Goal: Communication & Community: Answer question/provide support

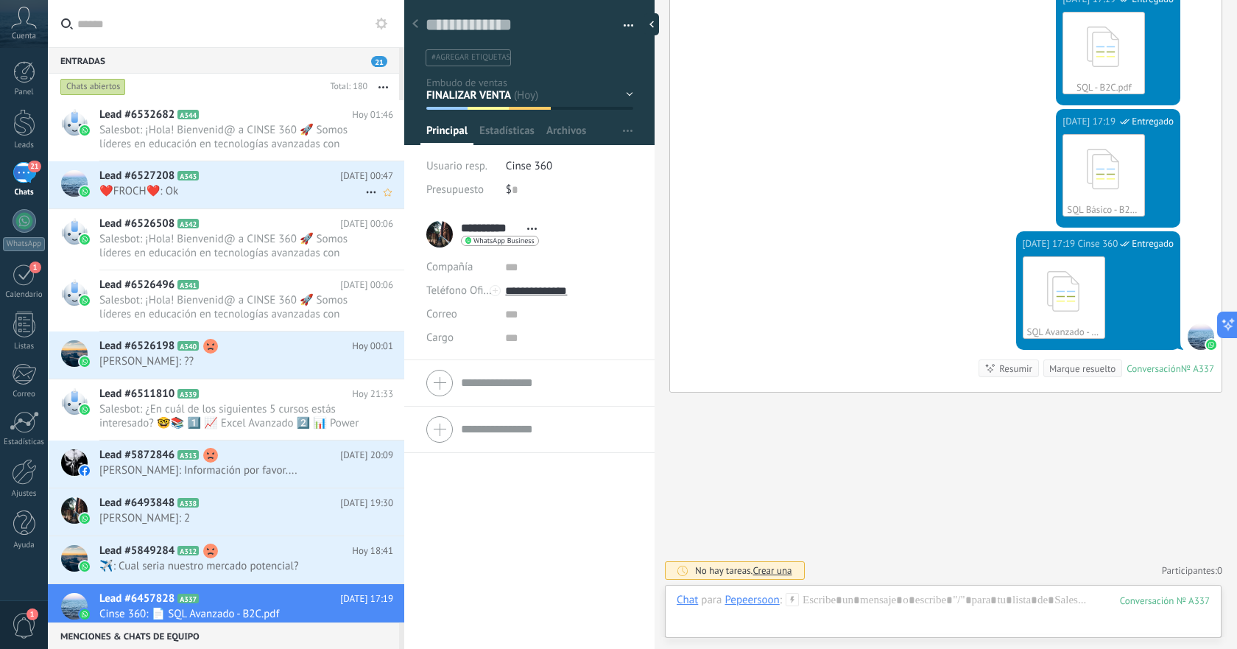
click at [257, 189] on span "❤️FROCH❤️: Ok" at bounding box center [232, 191] width 266 height 14
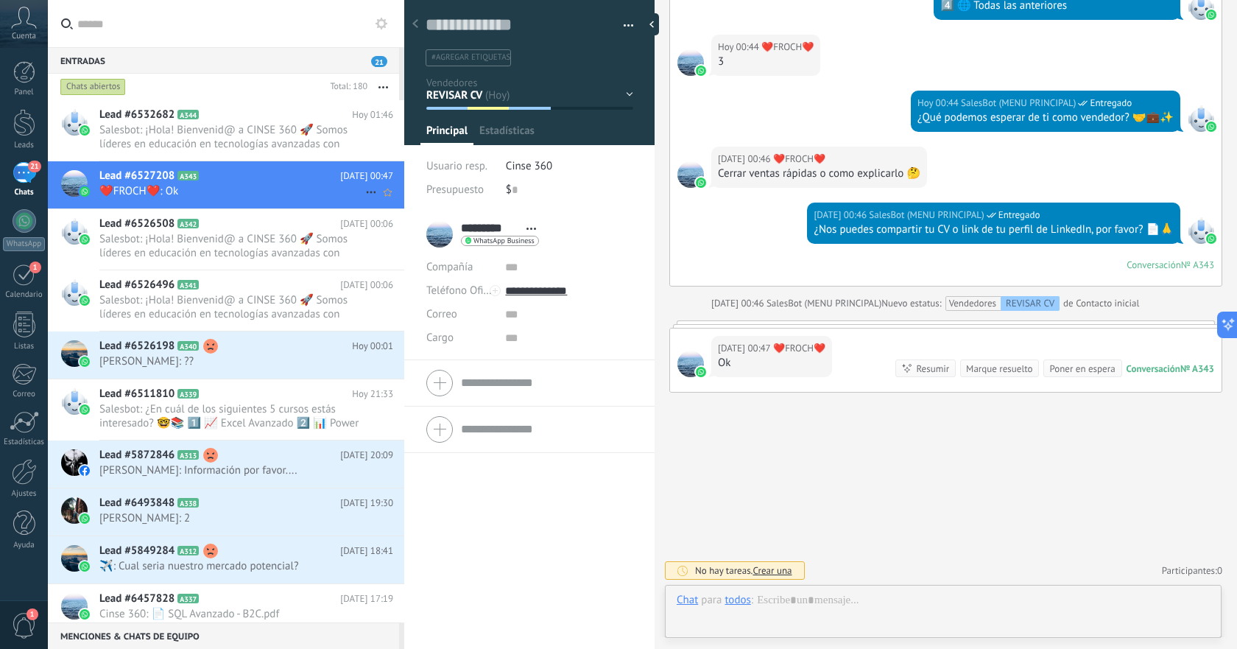
scroll to position [22, 0]
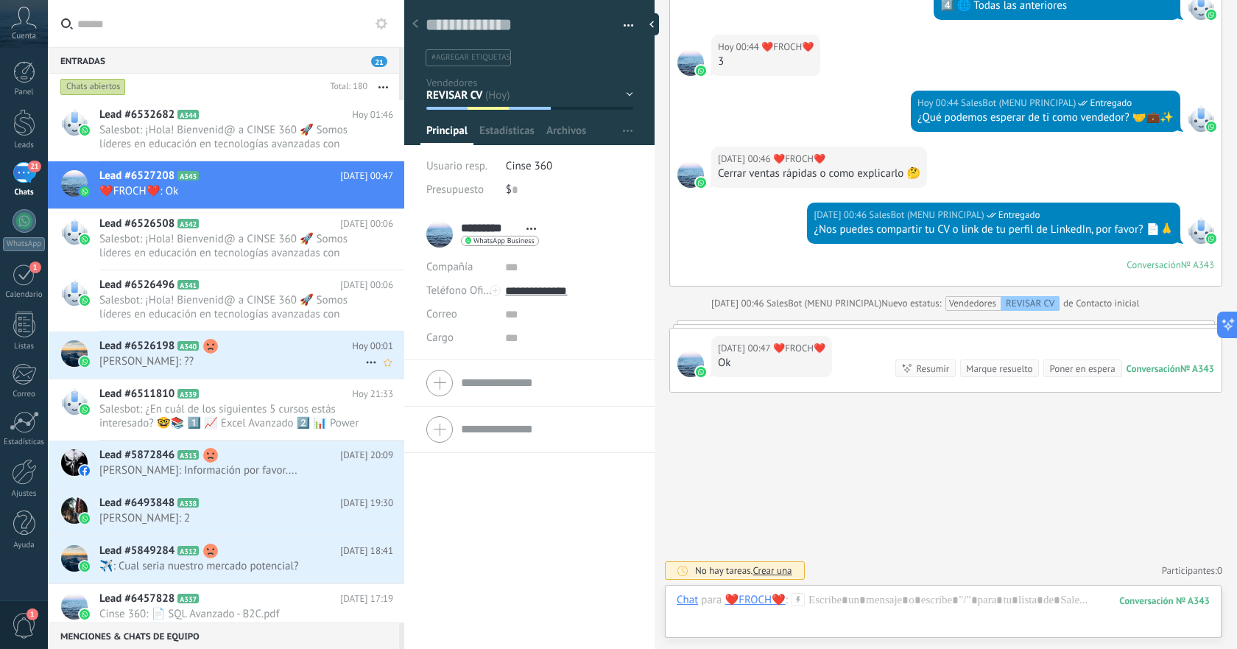
click at [241, 367] on span "[PERSON_NAME]: ??" at bounding box center [232, 361] width 266 height 14
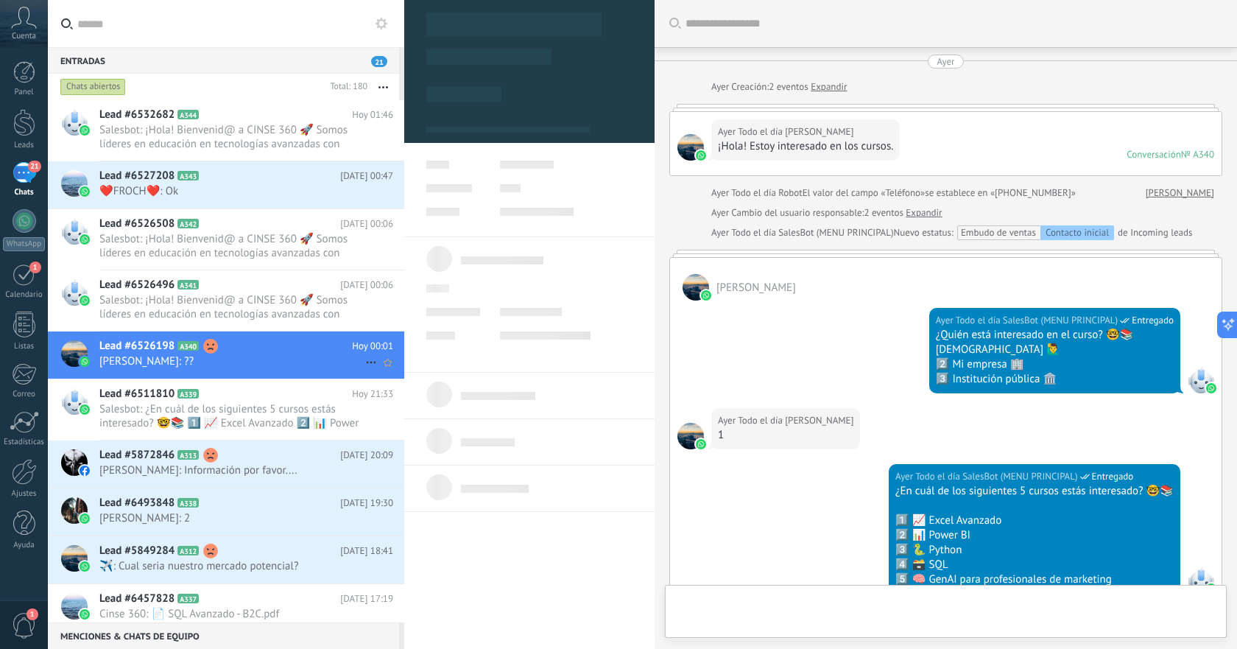
type textarea "**********"
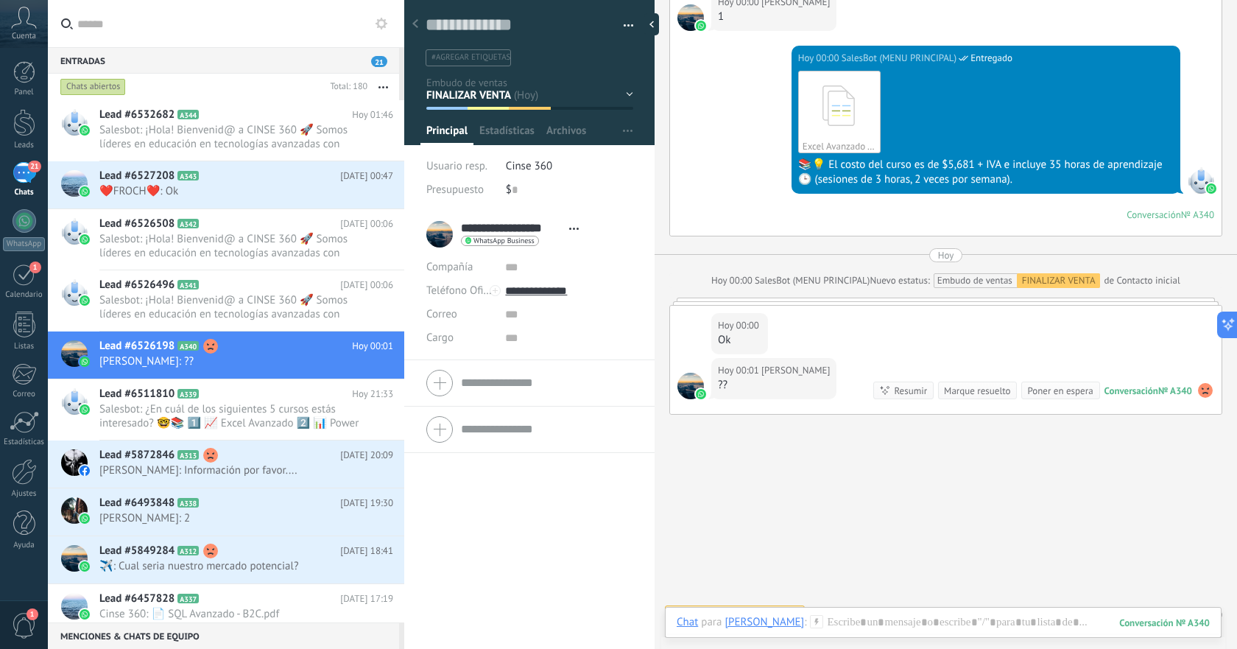
scroll to position [640, 0]
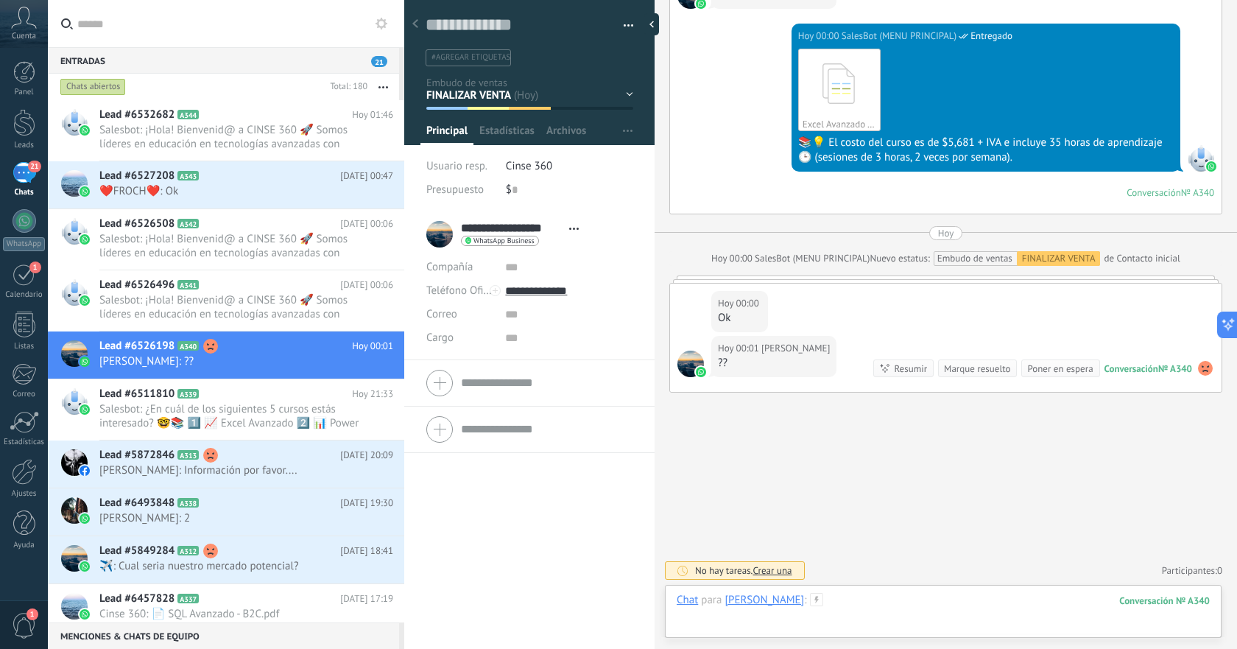
click at [936, 594] on div at bounding box center [942, 615] width 533 height 44
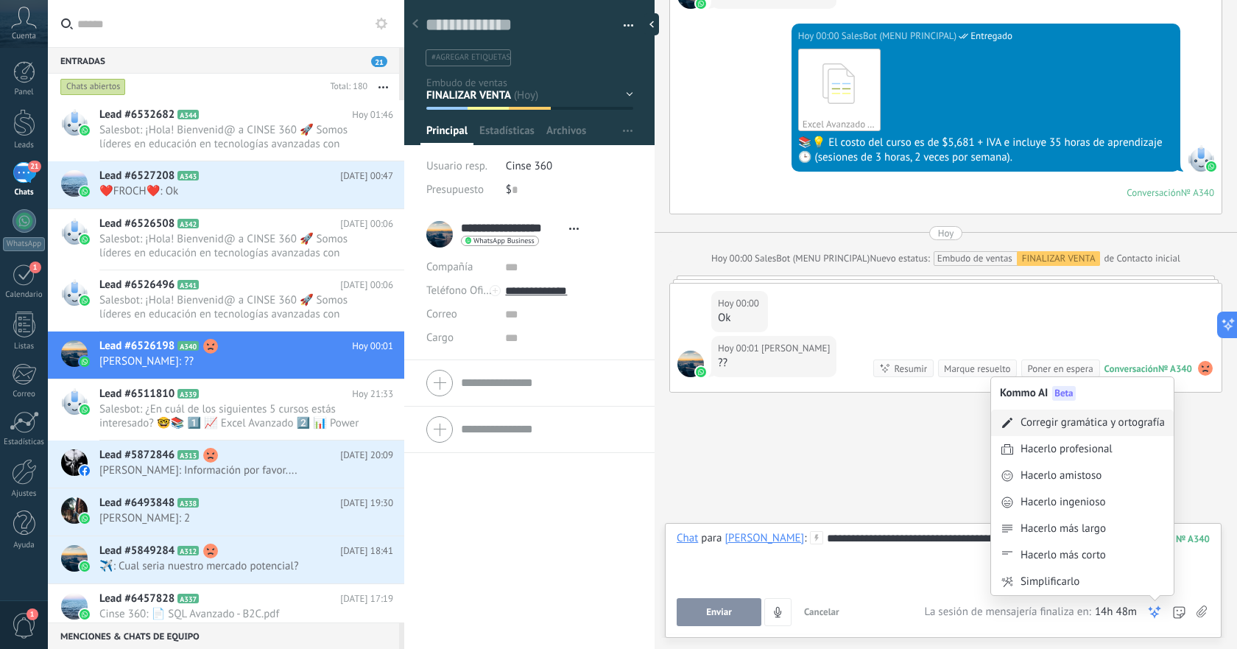
click at [1086, 420] on div "Corregir gramática y ortografía" at bounding box center [1092, 422] width 144 height 15
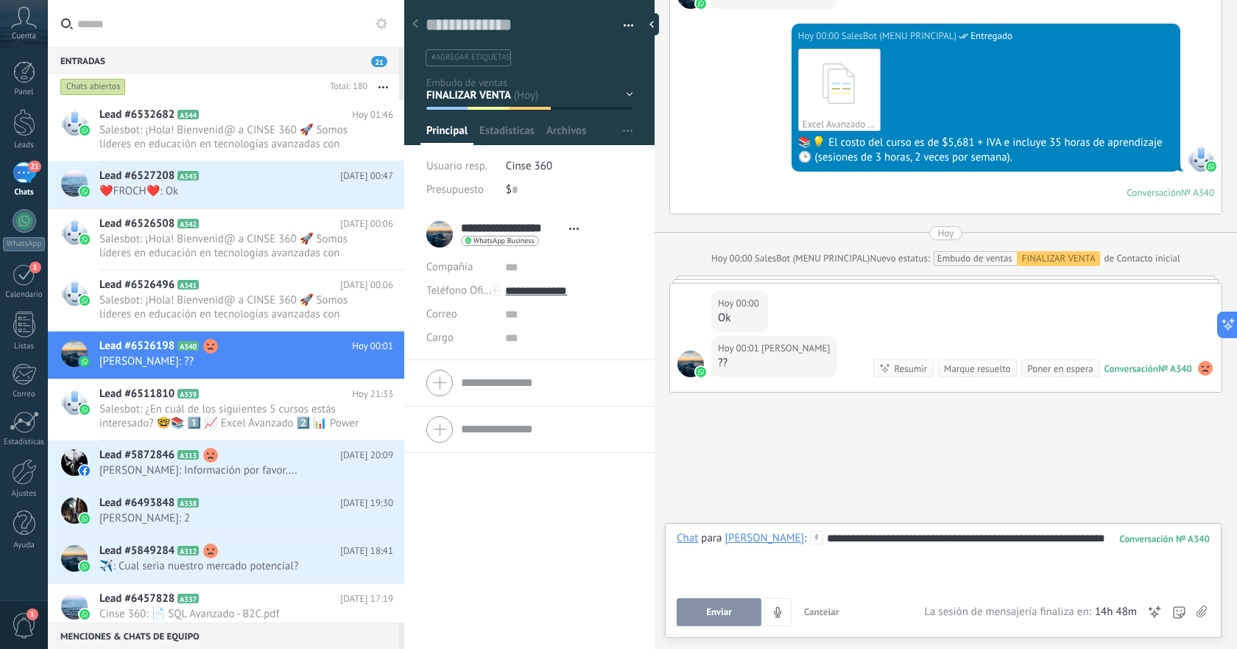
click at [728, 609] on span "Enviar" at bounding box center [719, 612] width 26 height 10
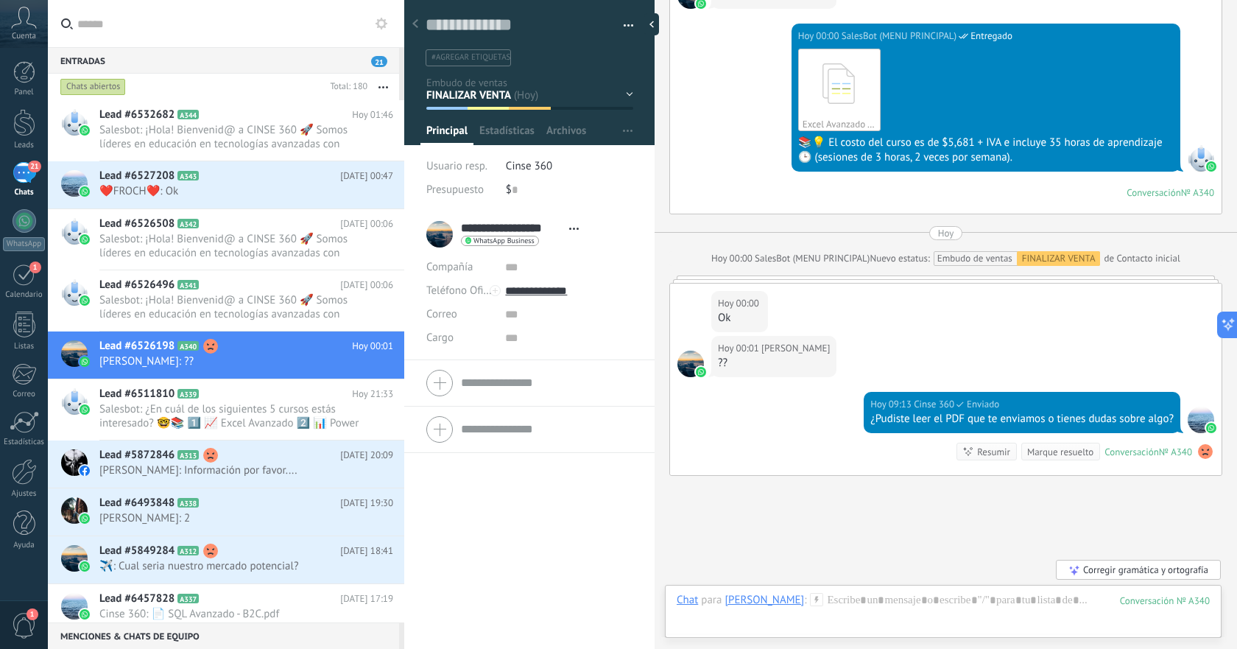
scroll to position [724, 0]
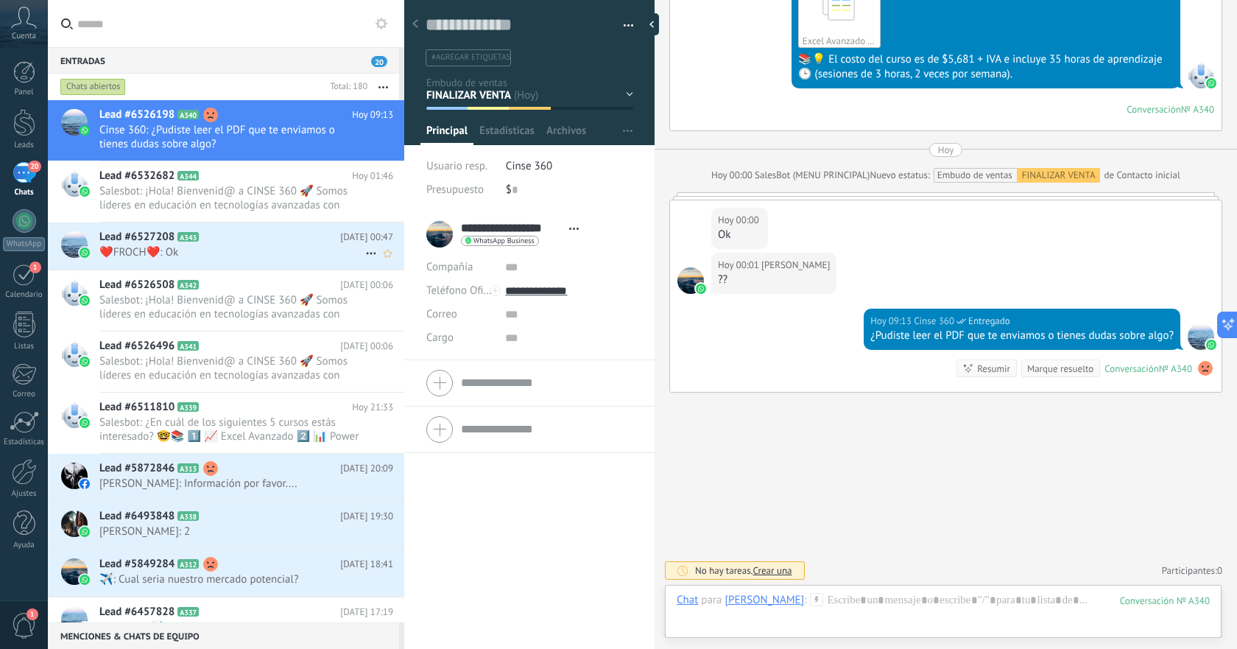
click at [284, 249] on span "❤️FROCH❤️: Ok" at bounding box center [232, 252] width 266 height 14
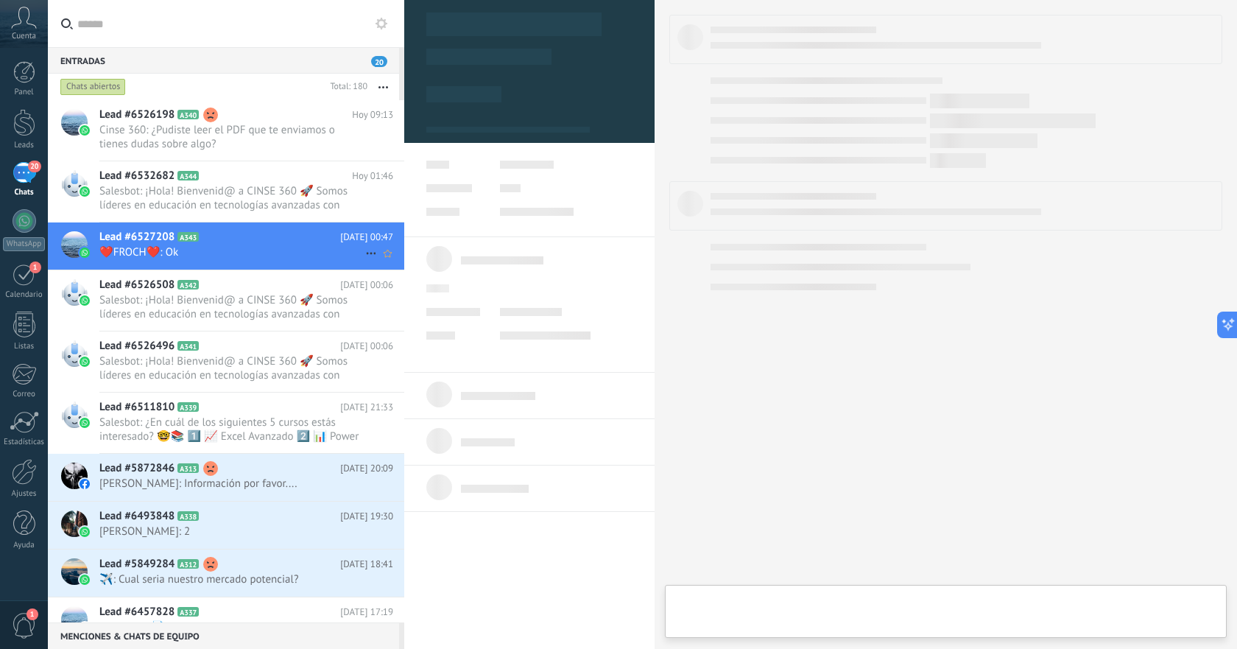
type textarea "**********"
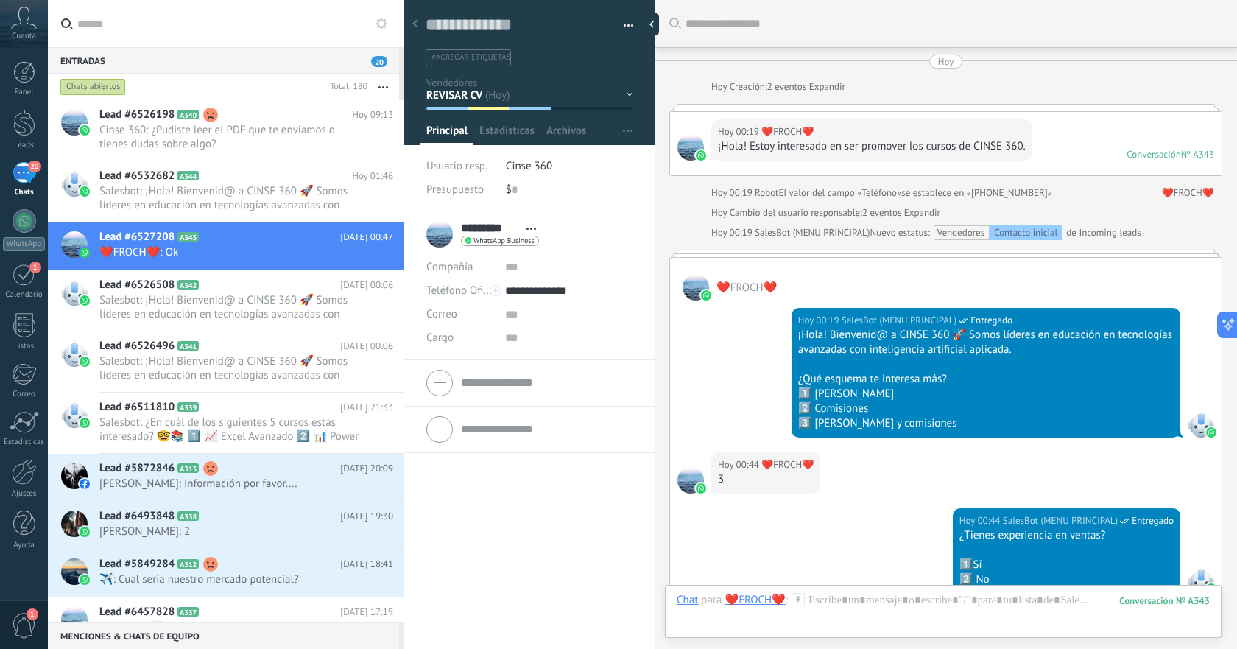
scroll to position [744, 0]
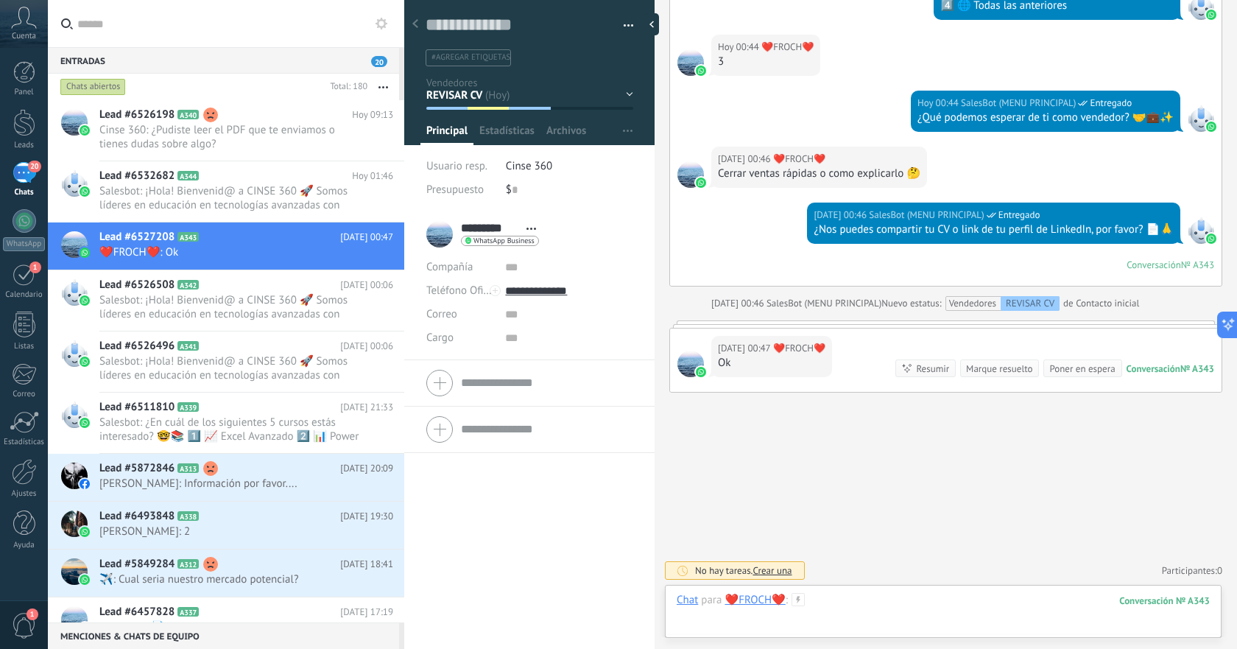
click at [888, 601] on div at bounding box center [942, 615] width 533 height 44
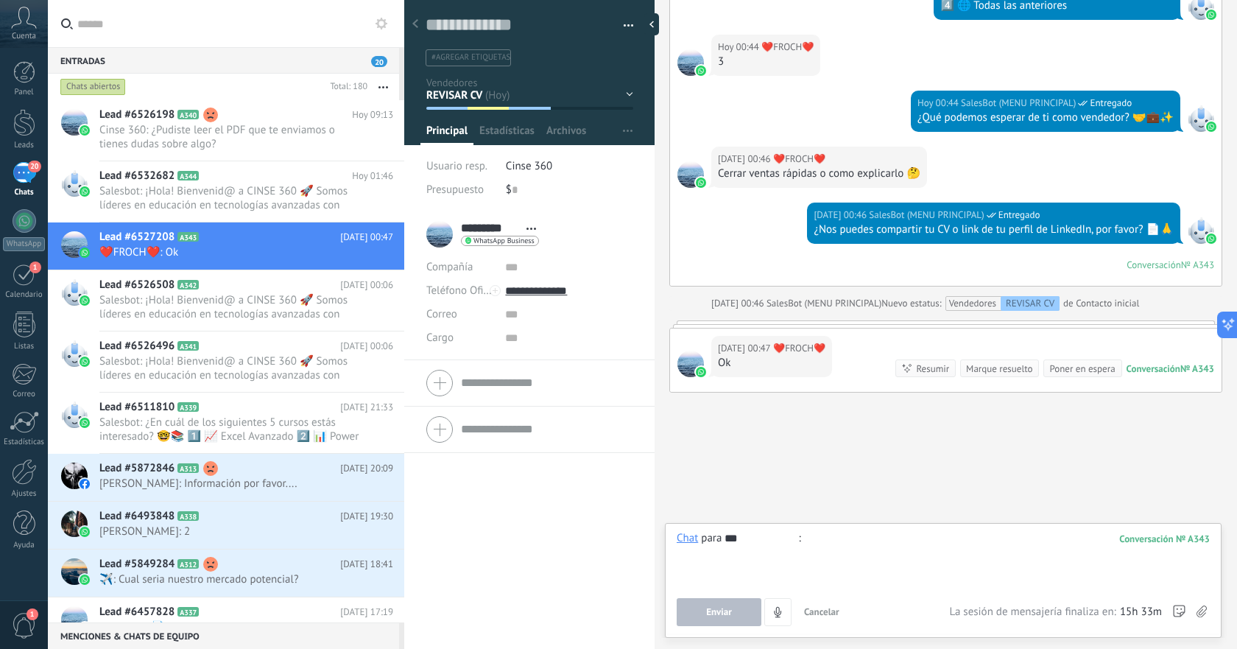
type input "***"
click at [1006, 551] on div at bounding box center [942, 559] width 533 height 56
click at [753, 613] on button "Enviar" at bounding box center [718, 612] width 85 height 28
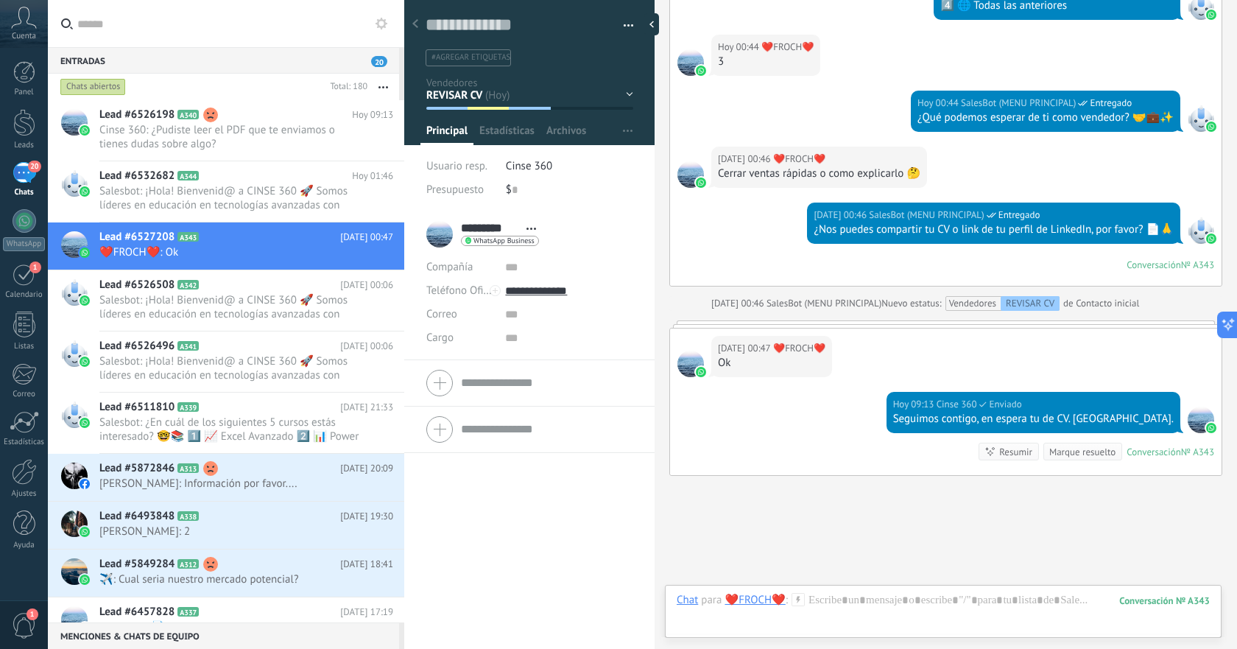
scroll to position [827, 0]
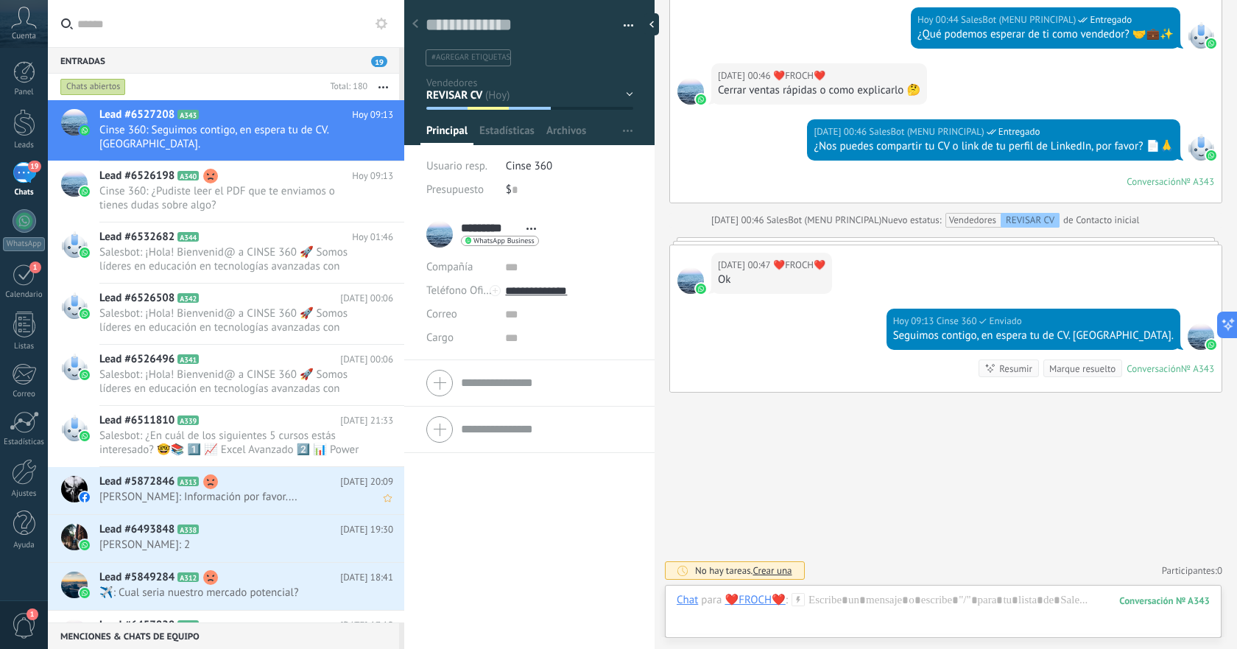
click at [263, 479] on h2 "Lead #5872846 A313" at bounding box center [219, 481] width 241 height 15
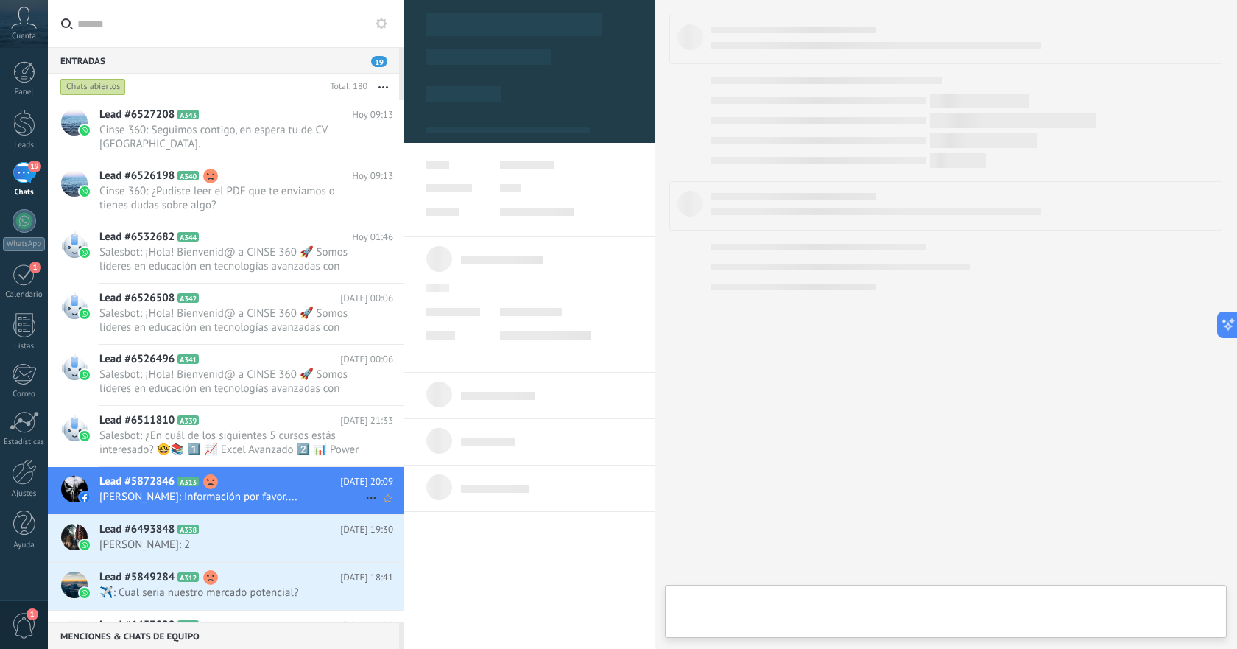
type textarea "**********"
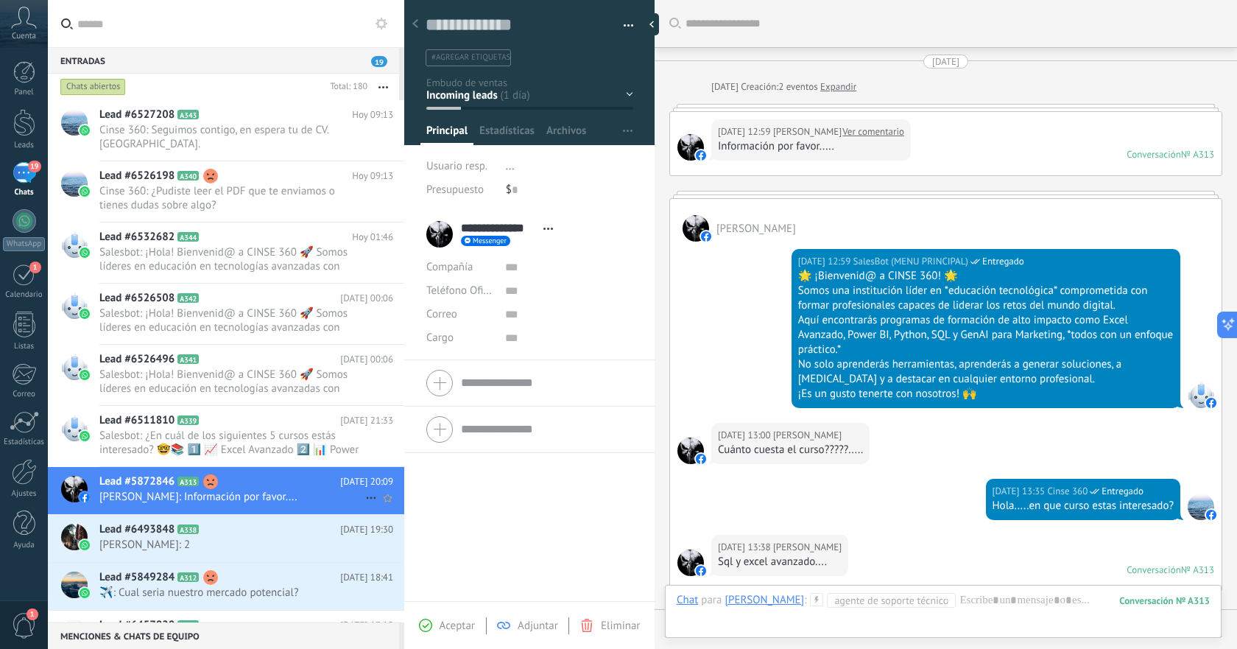
scroll to position [308, 0]
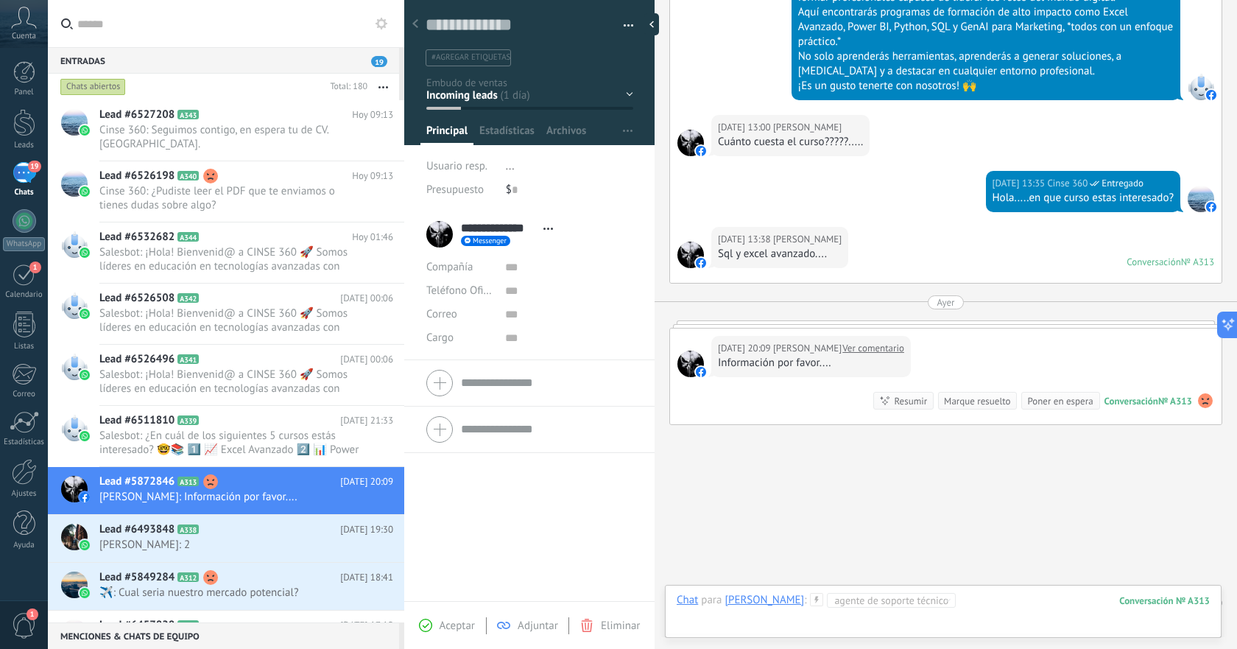
click at [985, 598] on div at bounding box center [942, 615] width 533 height 44
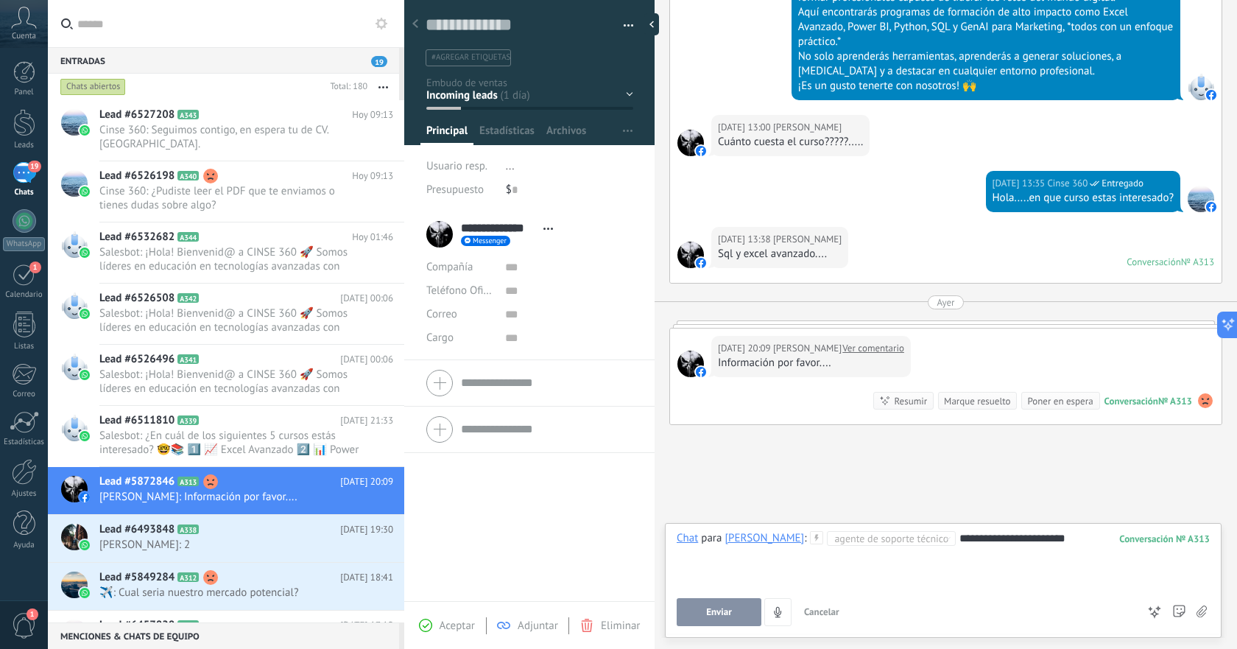
click at [718, 616] on span "Enviar" at bounding box center [719, 612] width 26 height 10
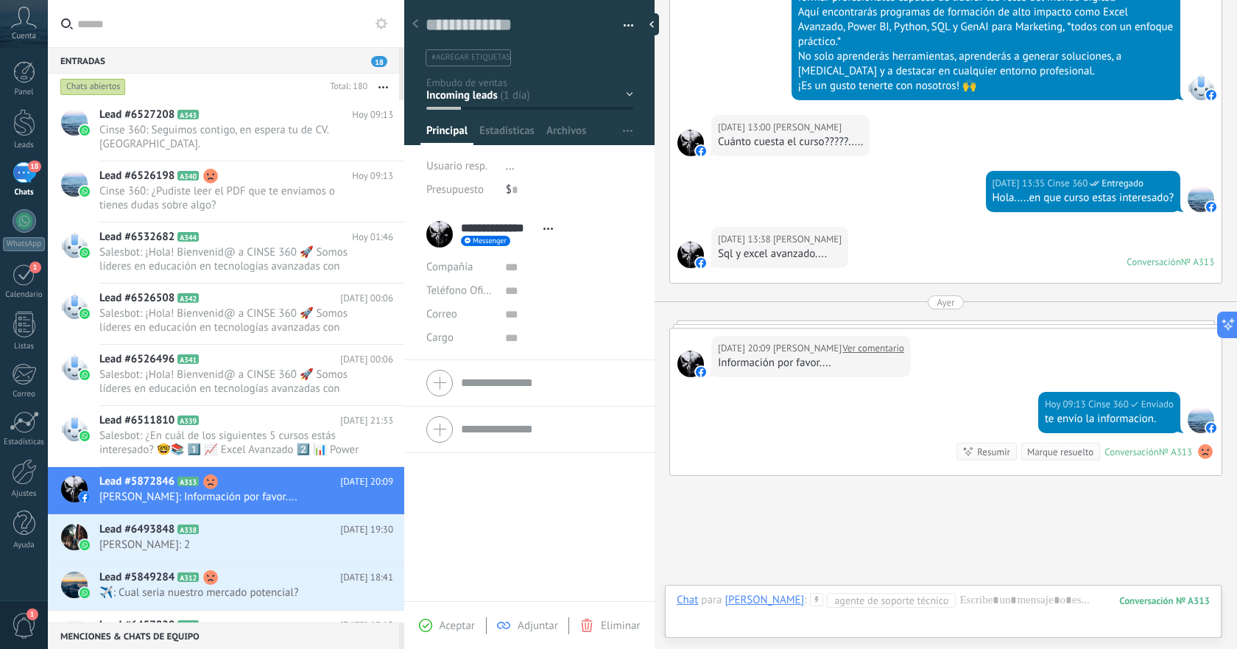
scroll to position [391, 0]
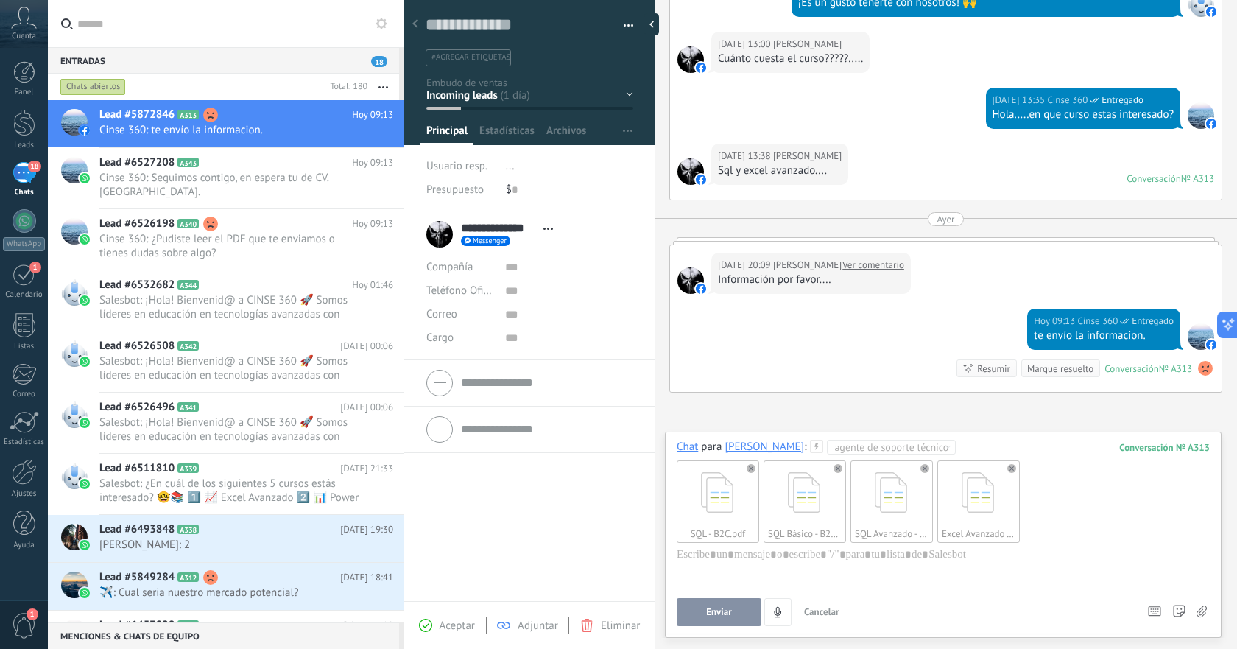
click at [738, 601] on button "Enviar" at bounding box center [718, 612] width 85 height 28
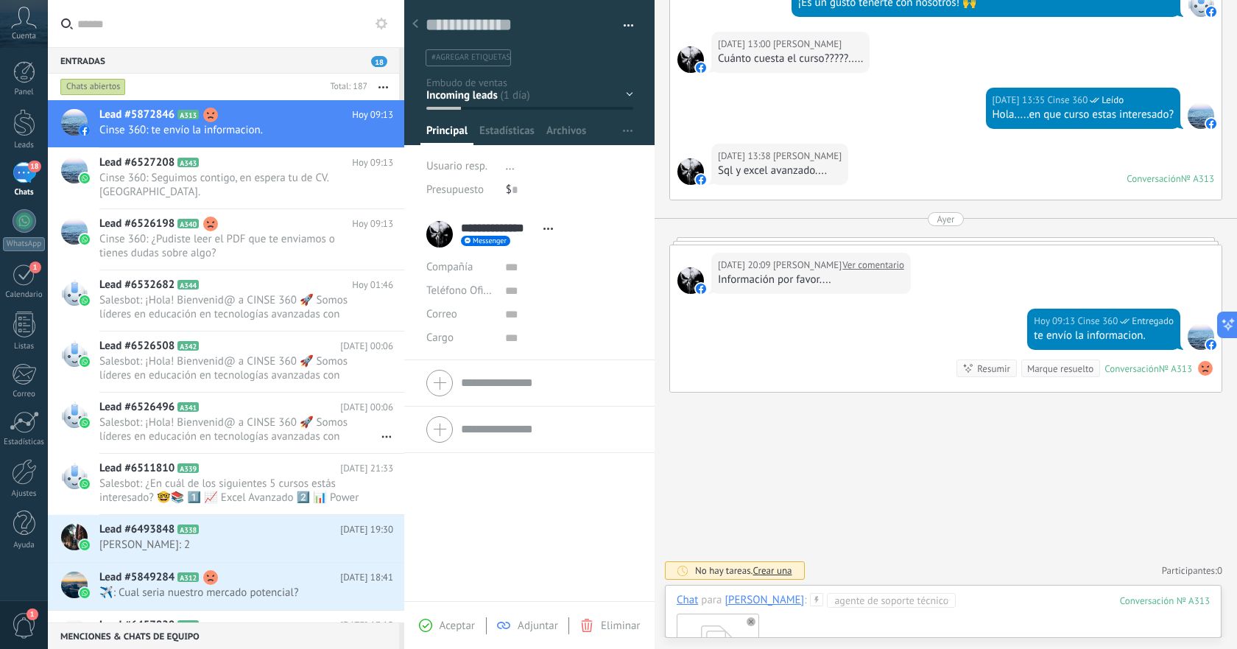
click at [936, 621] on div "Excel Avanzado - B2C.pdf" at bounding box center [942, 653] width 533 height 93
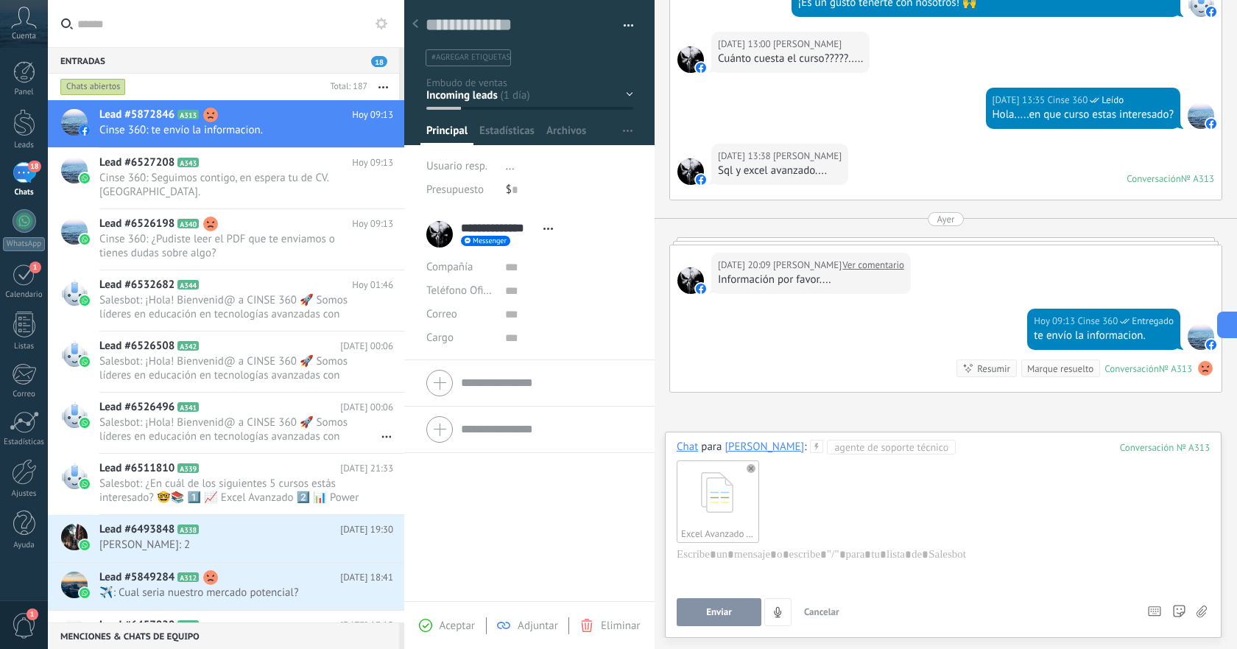
click at [710, 617] on span "Enviar" at bounding box center [719, 612] width 26 height 10
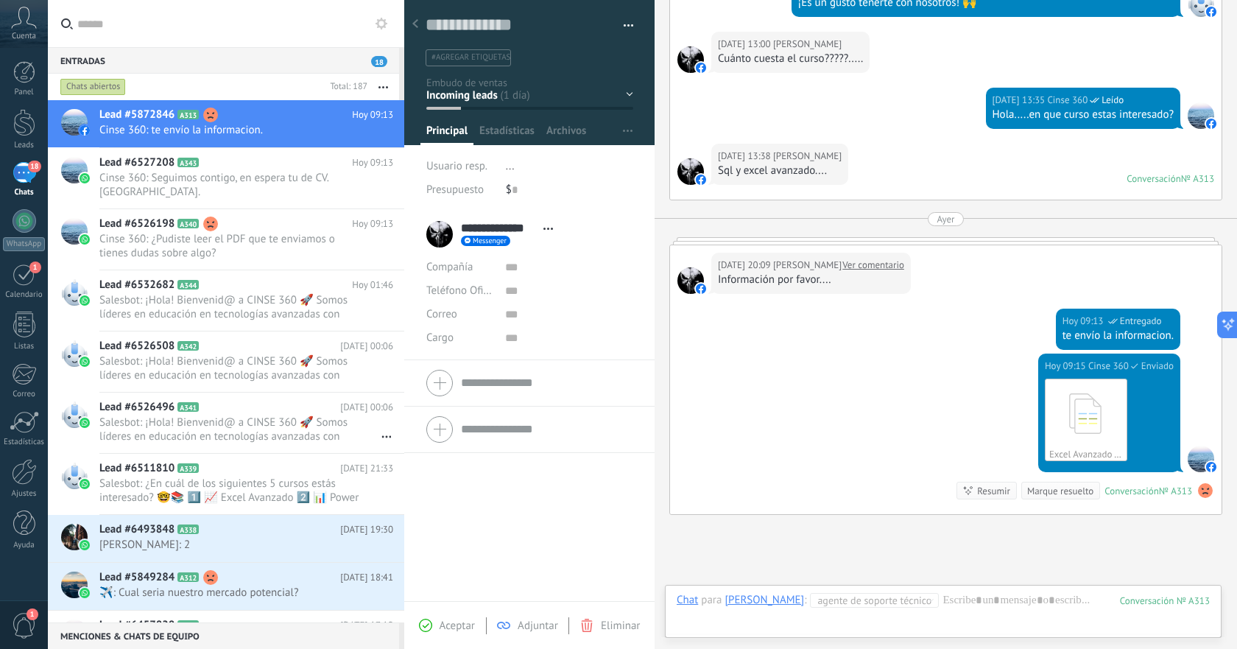
scroll to position [513, 0]
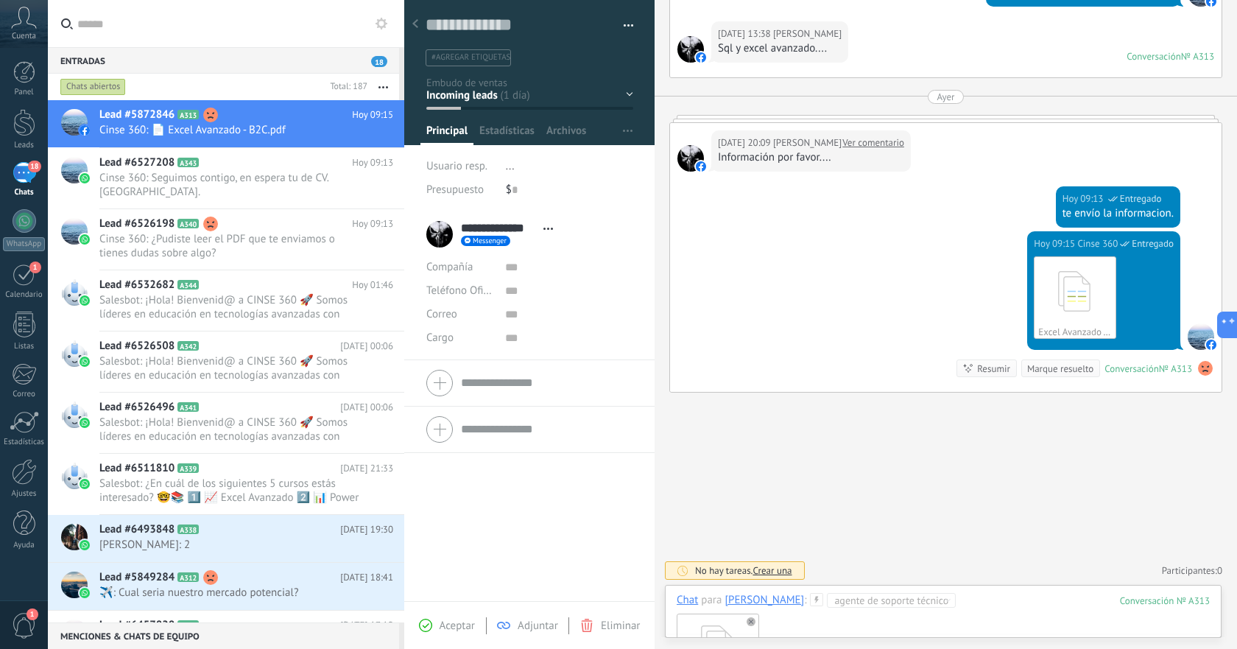
click at [989, 611] on div "SQL - B2C.pdf" at bounding box center [942, 653] width 533 height 93
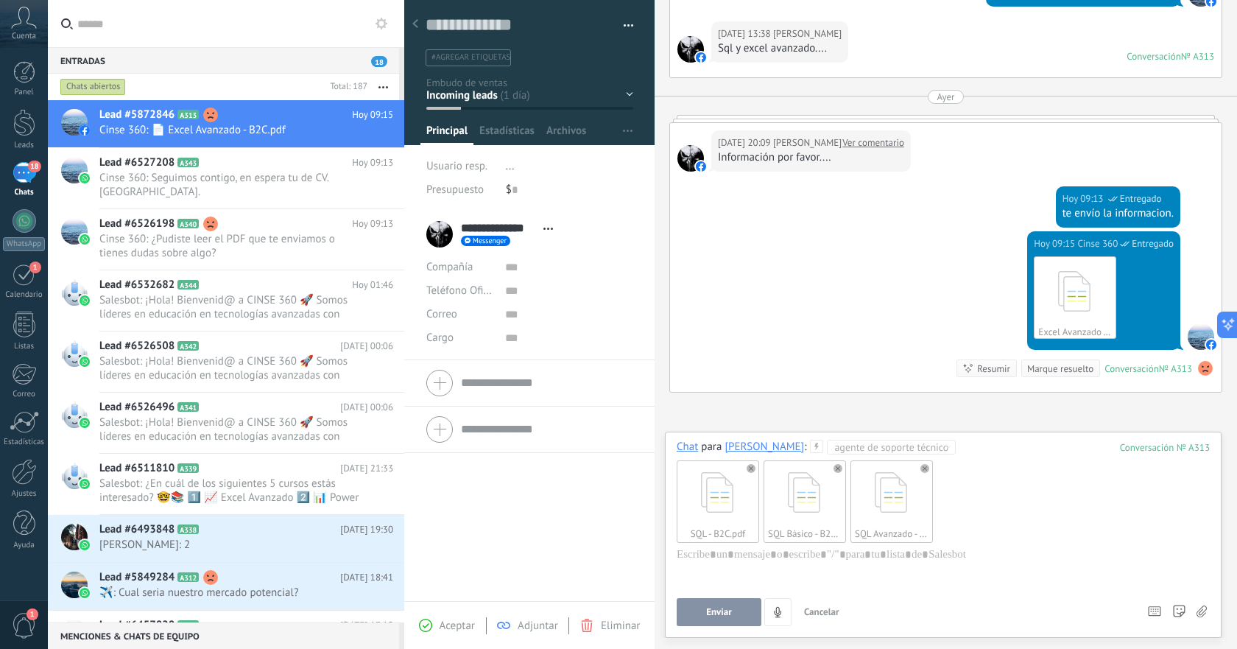
click at [711, 621] on button "Enviar" at bounding box center [718, 612] width 85 height 28
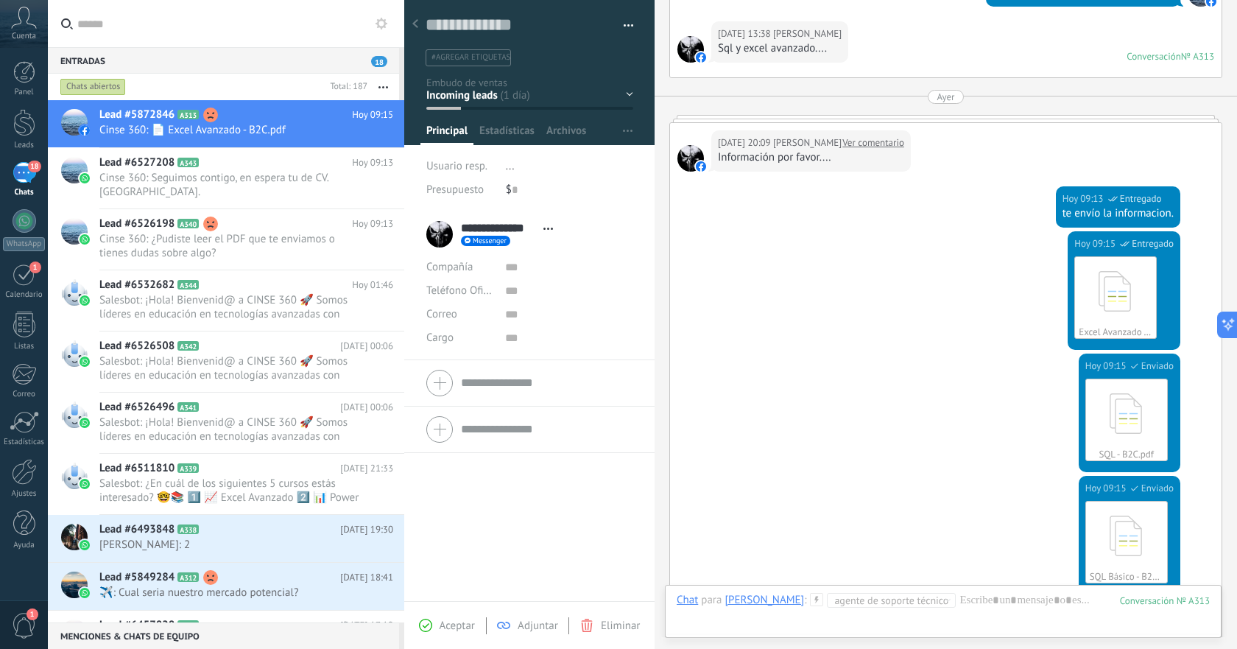
scroll to position [880, 0]
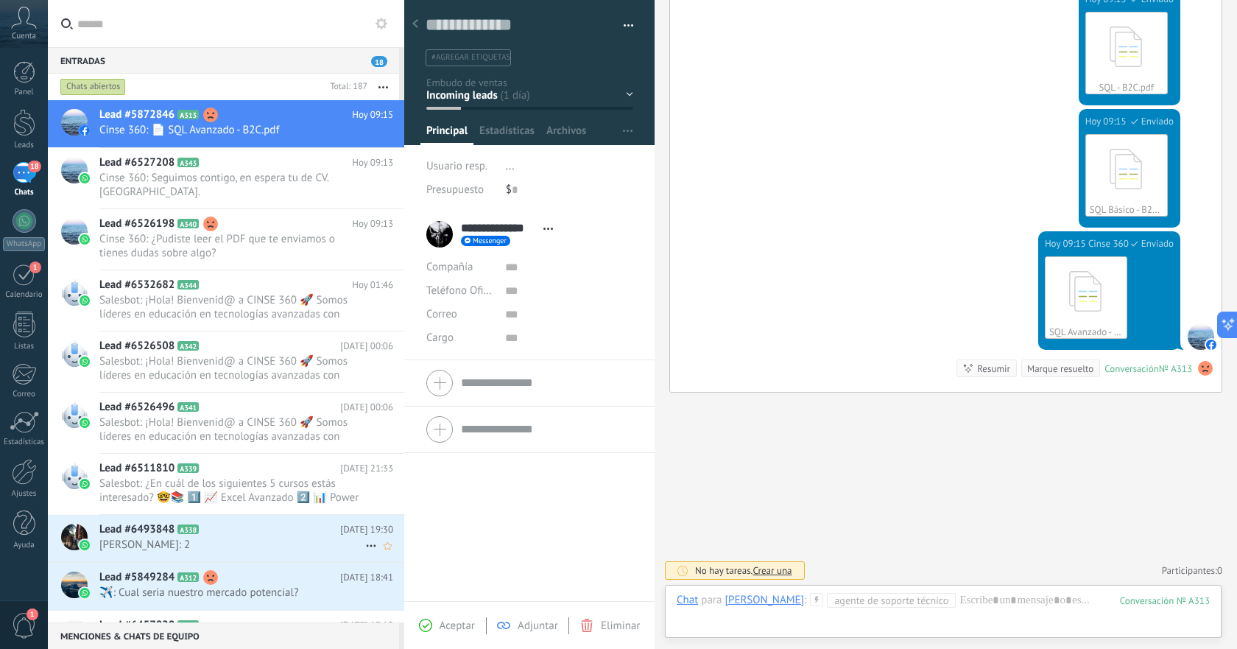
click at [283, 537] on span "[PERSON_NAME]: 2" at bounding box center [232, 544] width 266 height 14
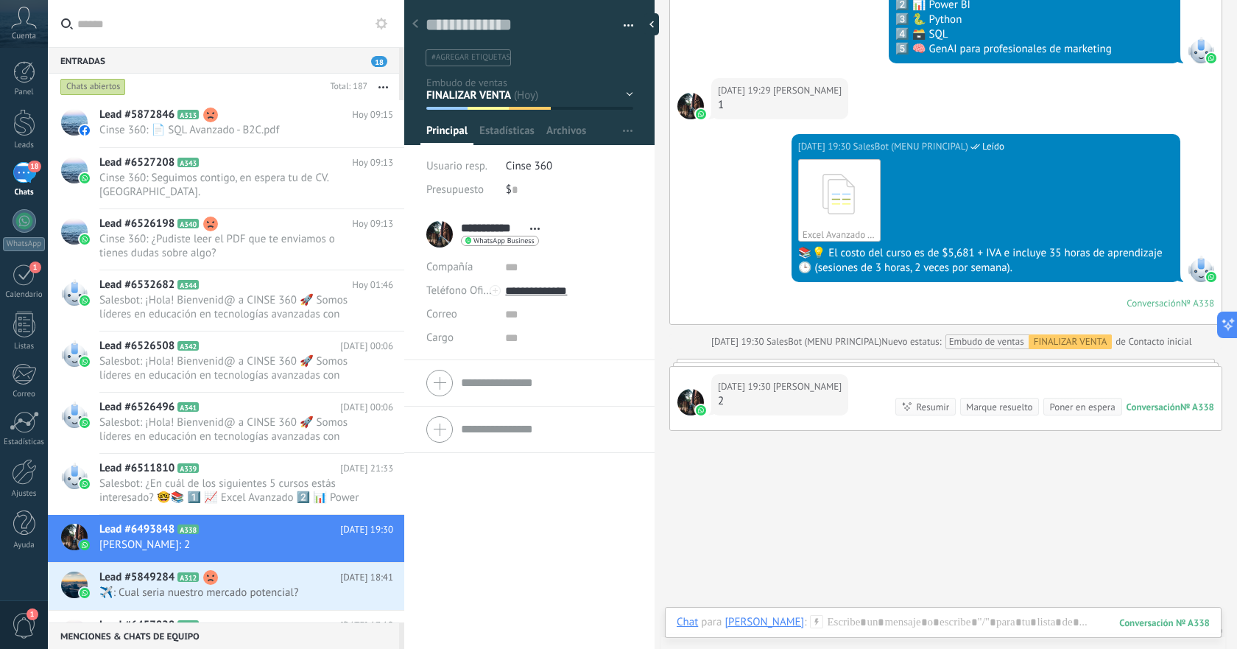
scroll to position [568, 0]
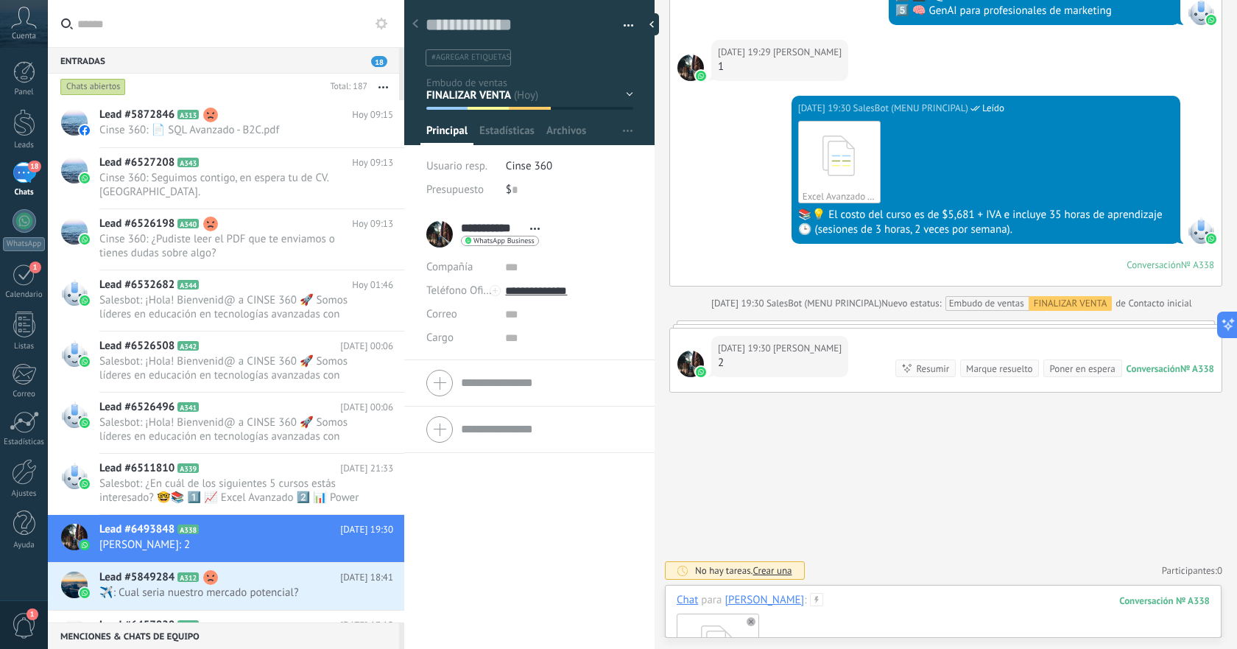
click at [920, 608] on div "Power BI - B2C.pdf" at bounding box center [942, 653] width 533 height 93
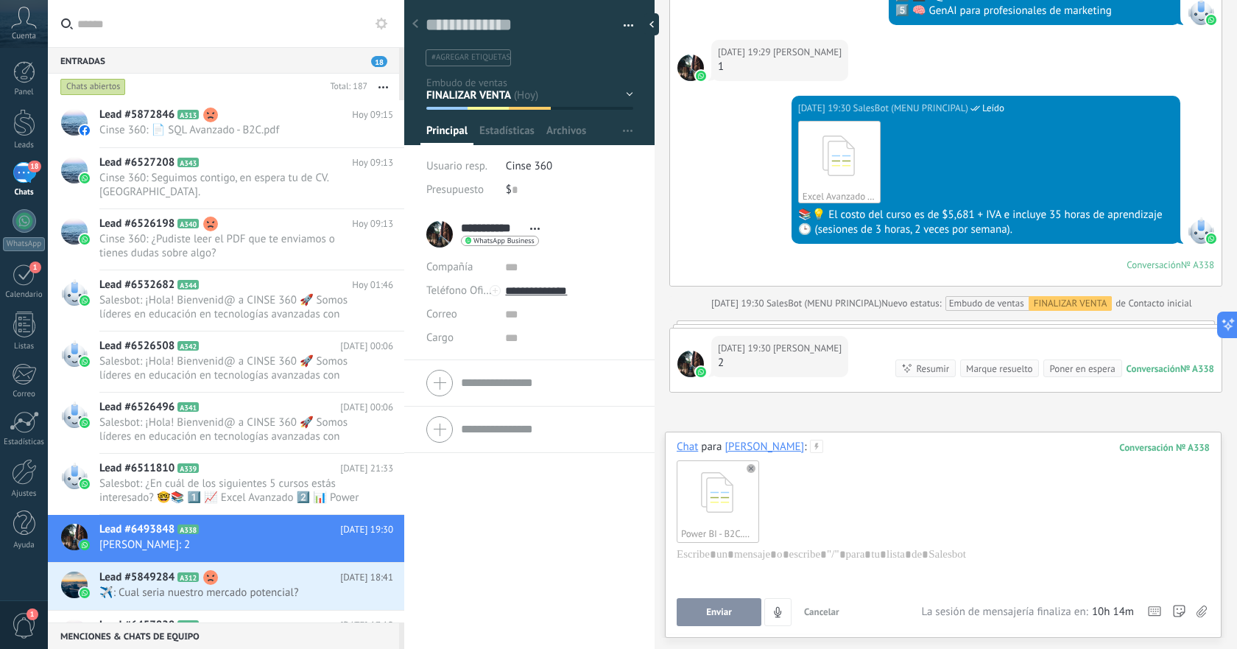
click at [743, 610] on button "Enviar" at bounding box center [718, 612] width 85 height 28
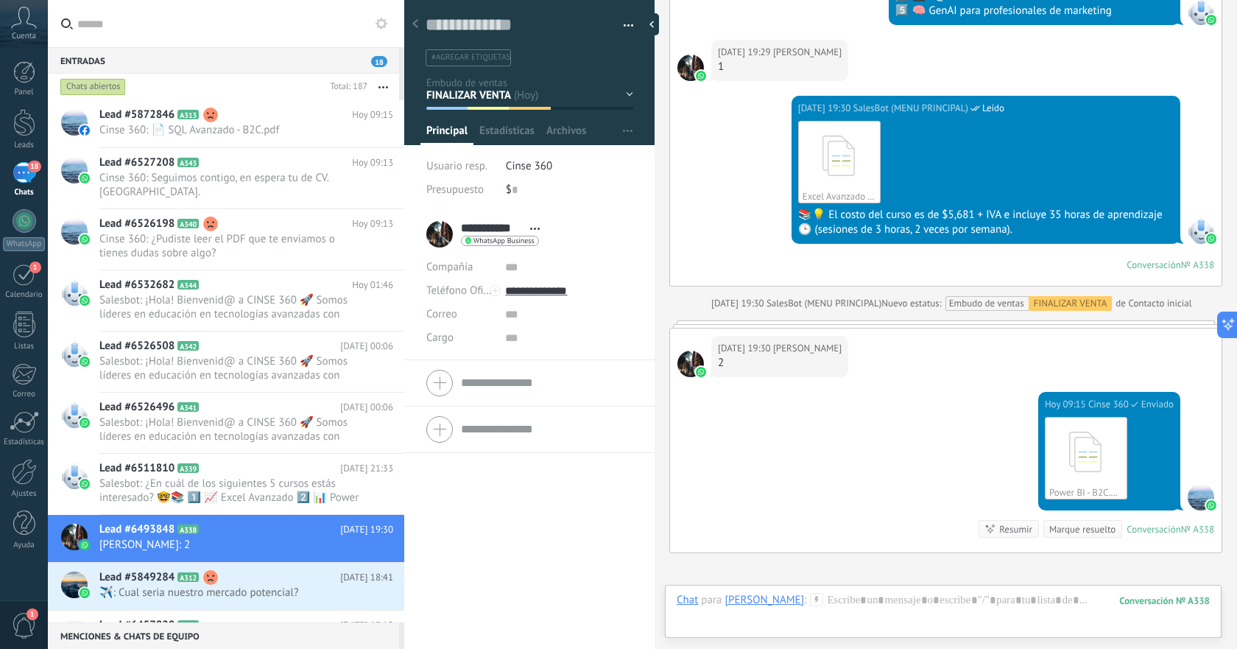
scroll to position [729, 0]
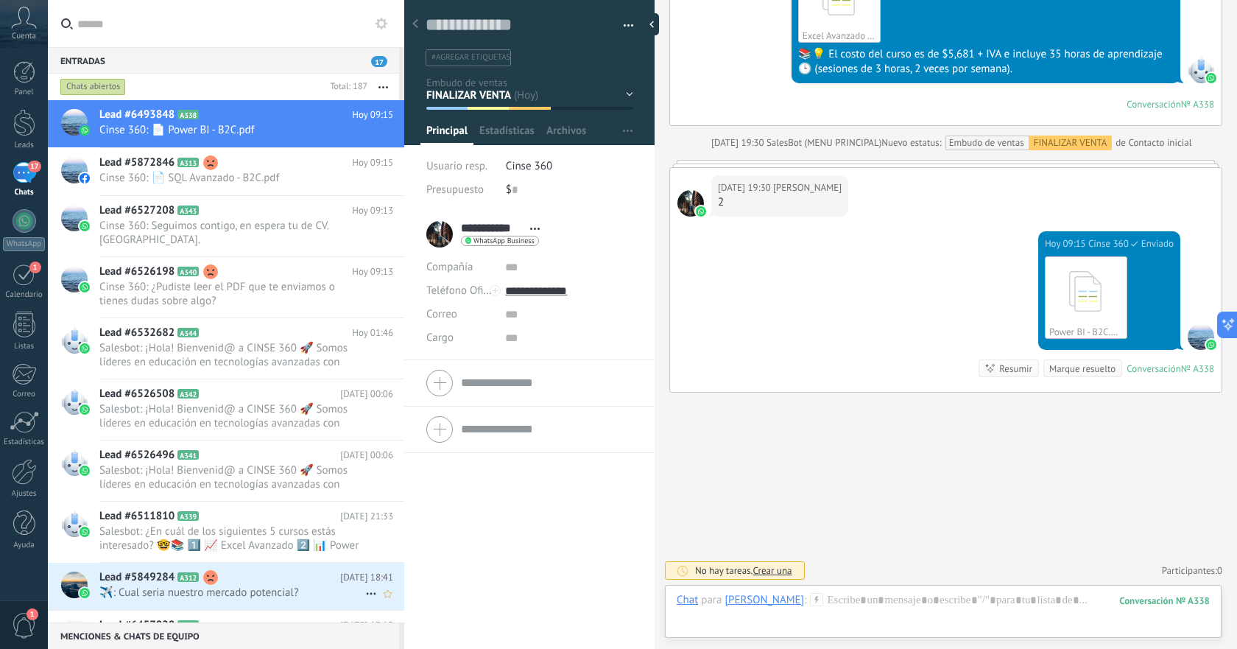
click at [250, 587] on span "️️✈️: Cual seria nuestro mercado potencial?" at bounding box center [232, 592] width 266 height 14
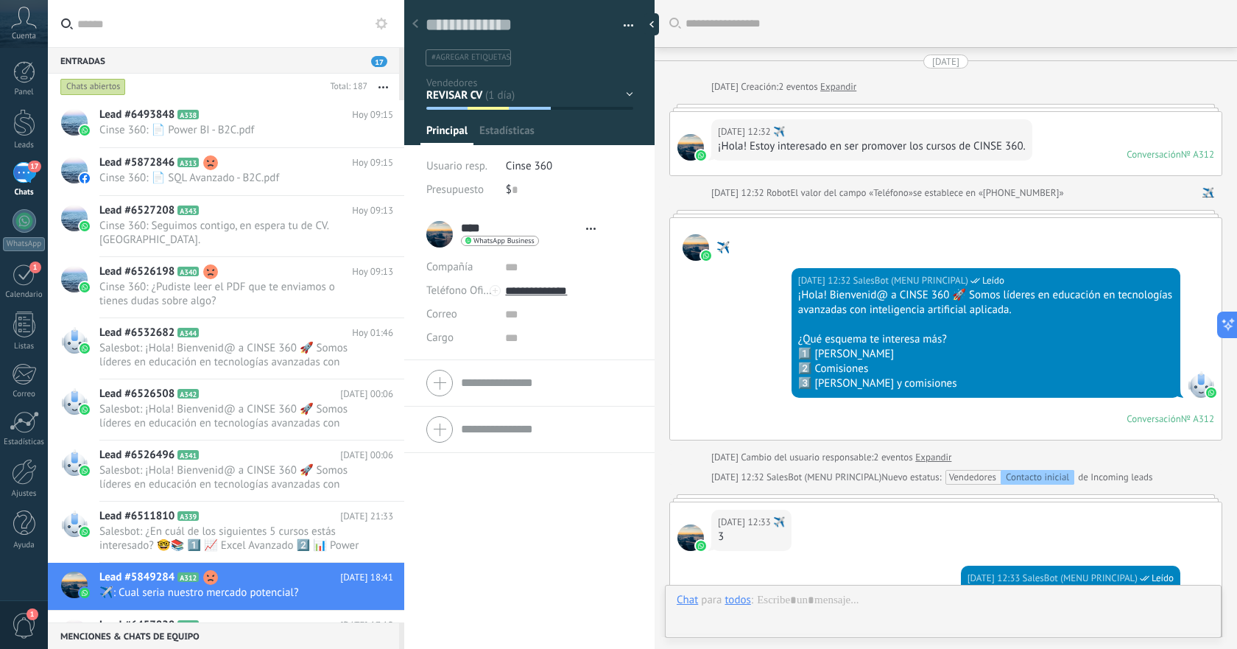
type textarea "**********"
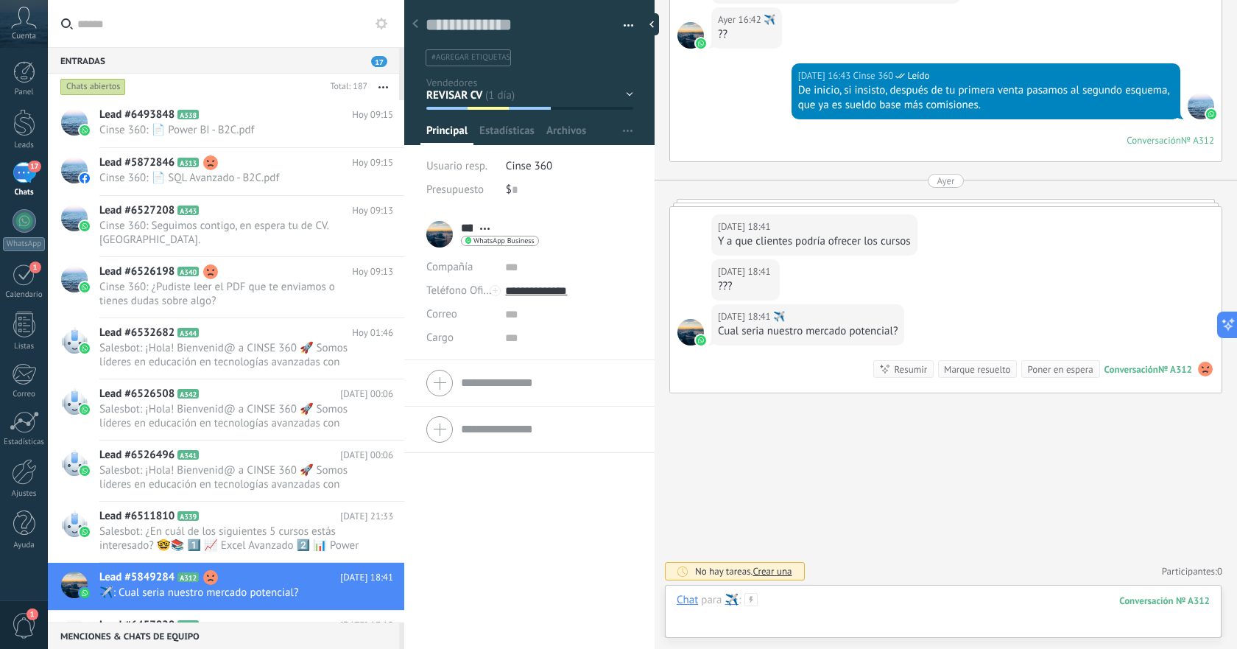
click at [960, 598] on div at bounding box center [942, 615] width 533 height 44
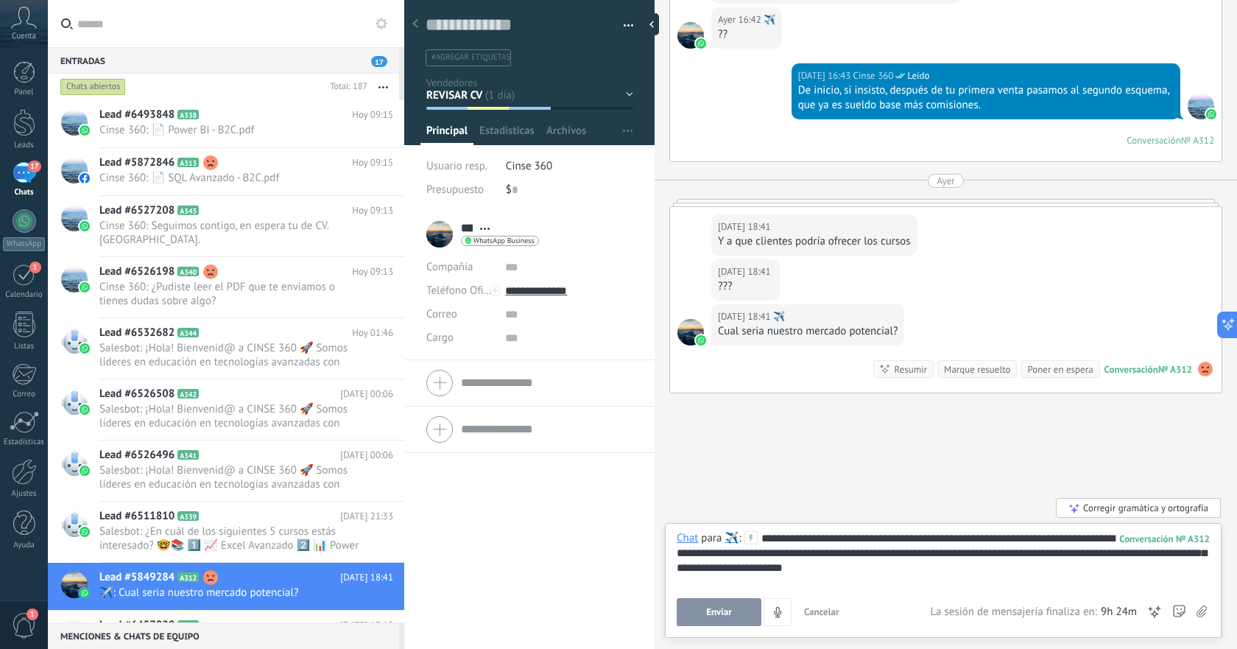
click at [1147, 510] on div "Corregir gramática y ortografía" at bounding box center [1138, 508] width 165 height 20
click at [738, 609] on button "Enviar" at bounding box center [718, 612] width 85 height 28
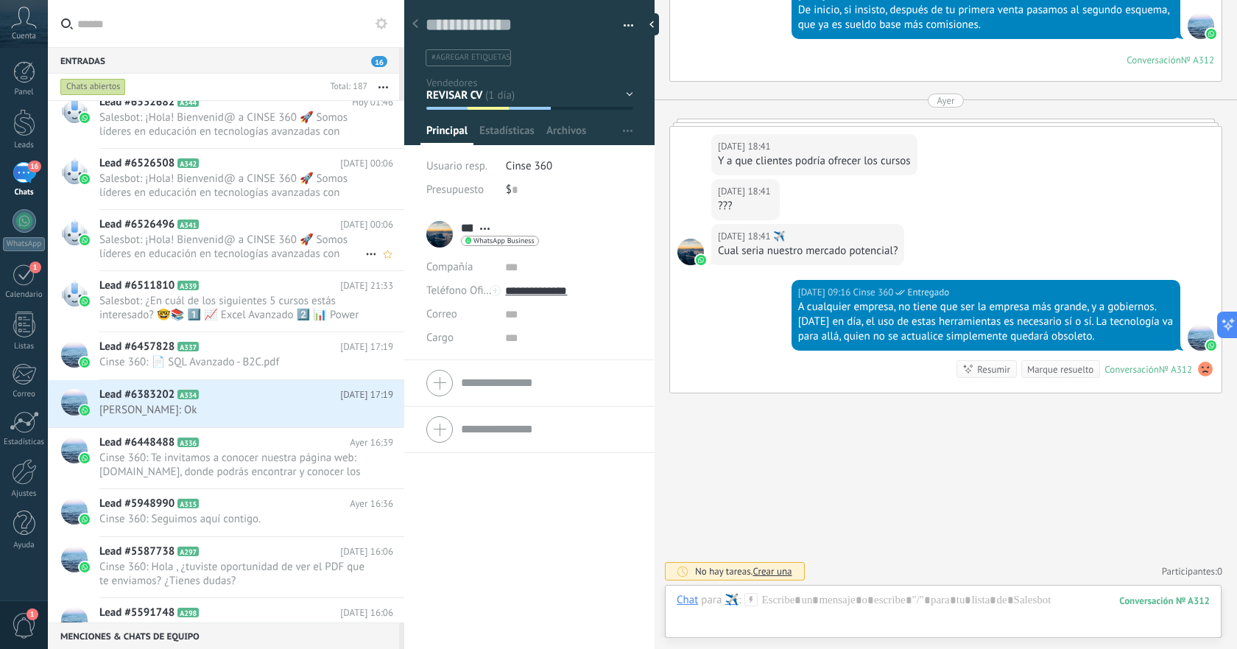
scroll to position [294, 0]
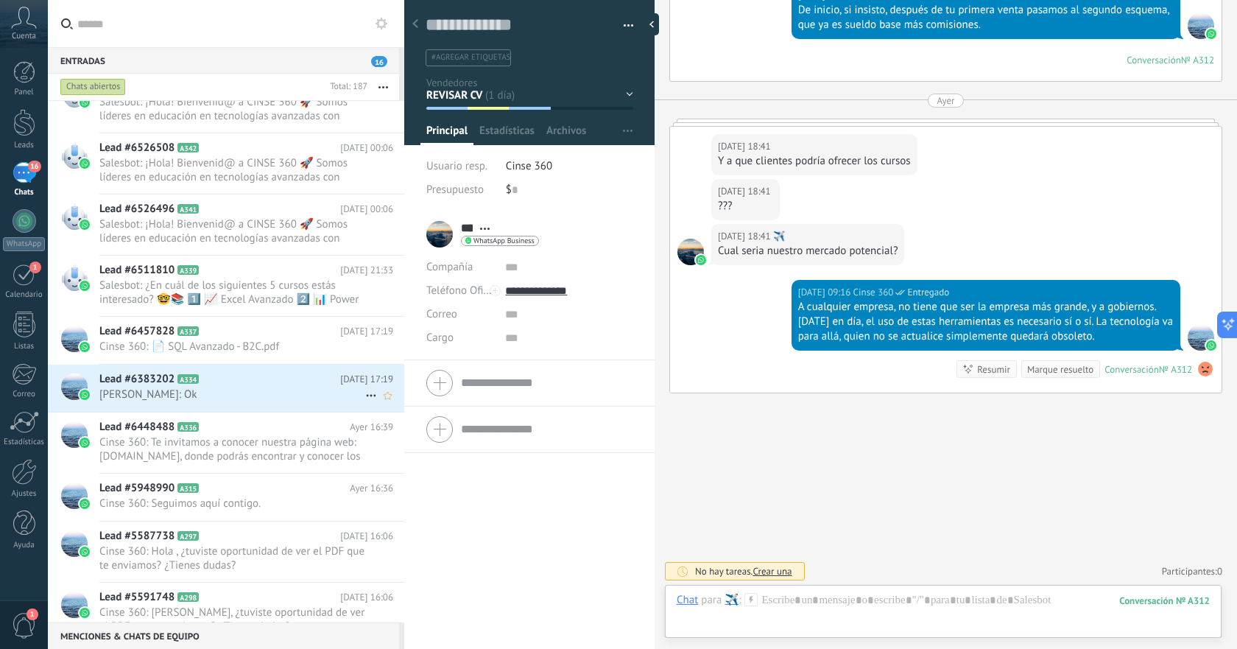
click at [233, 398] on span "[PERSON_NAME]: Ok" at bounding box center [232, 394] width 266 height 14
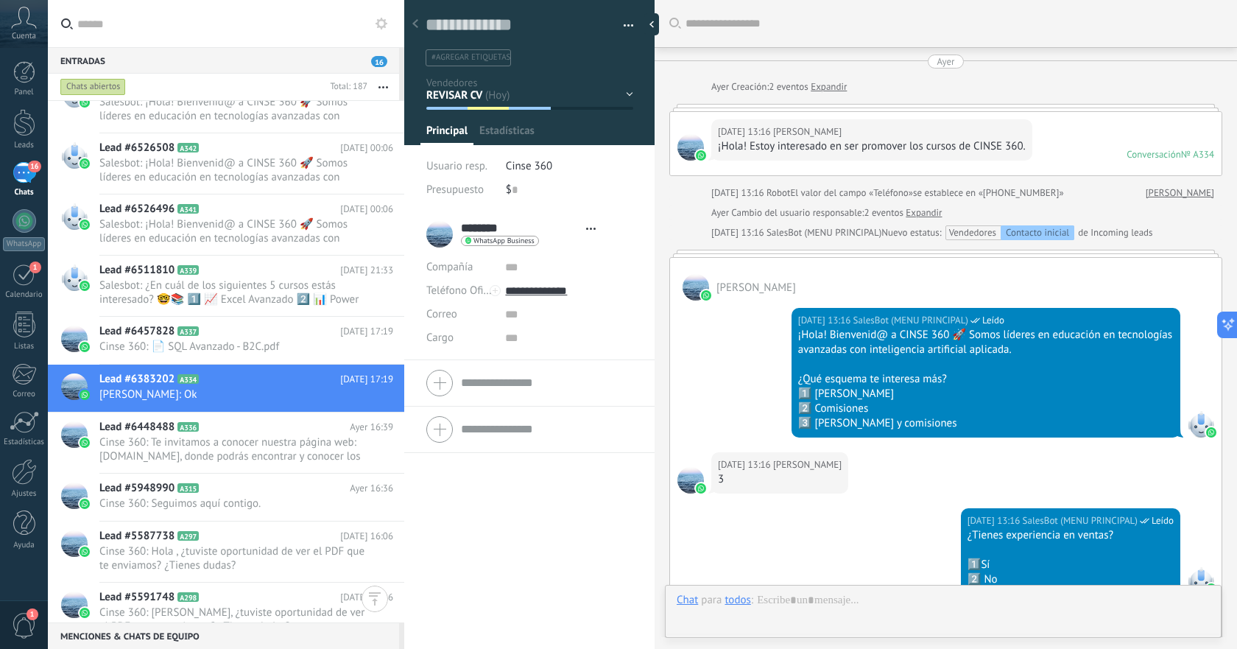
type textarea "**********"
